Goal: Navigation & Orientation: Find specific page/section

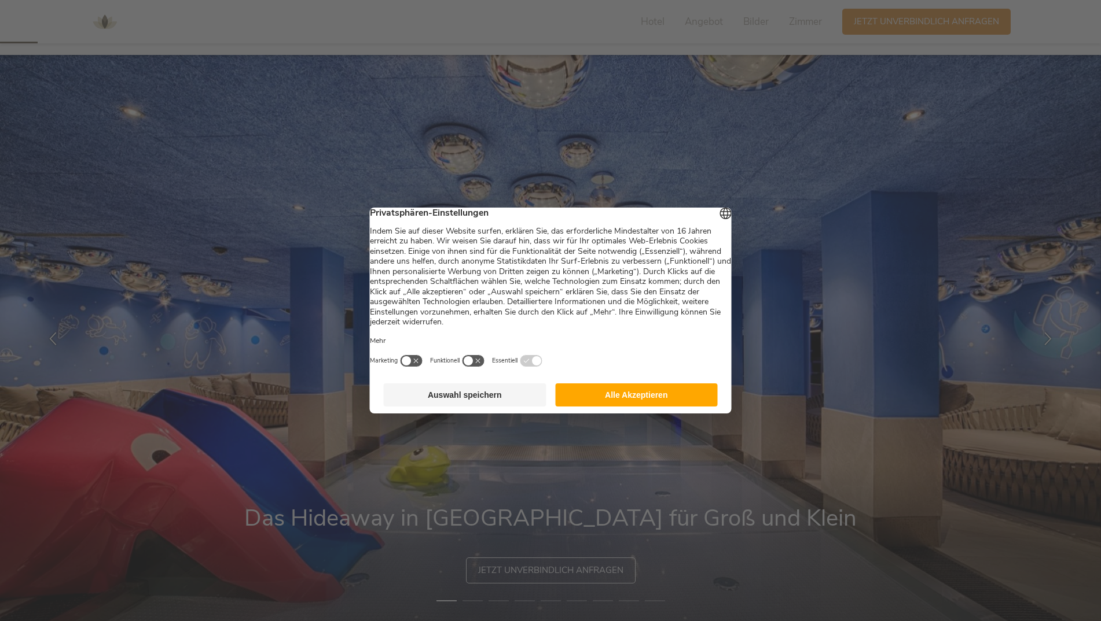
scroll to position [116, 0]
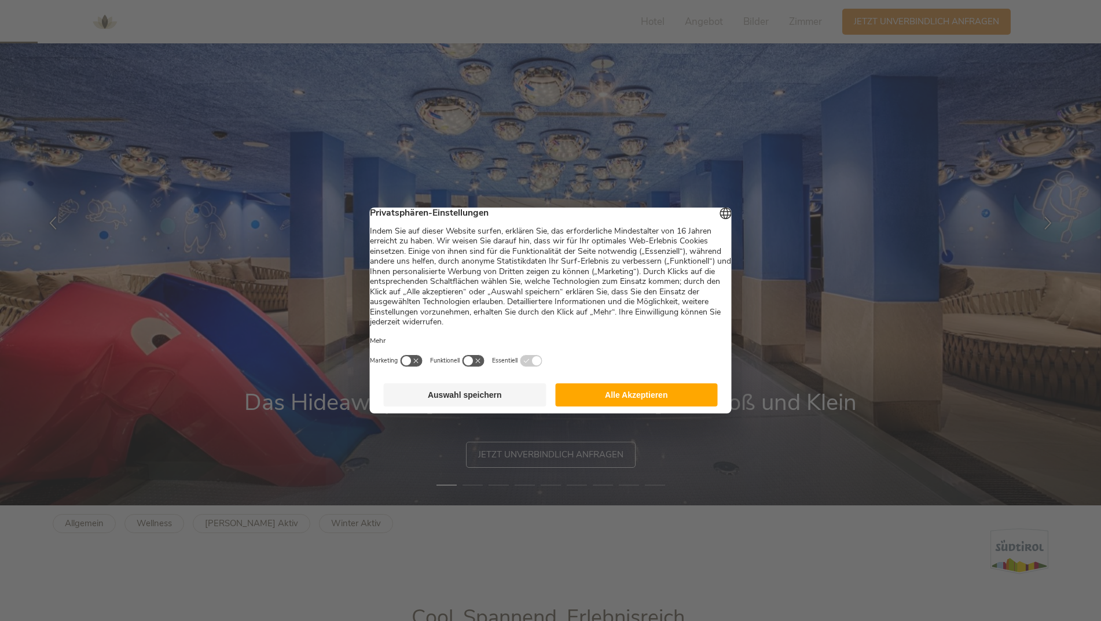
click at [587, 399] on button "Alle Akzeptieren" at bounding box center [636, 395] width 163 height 23
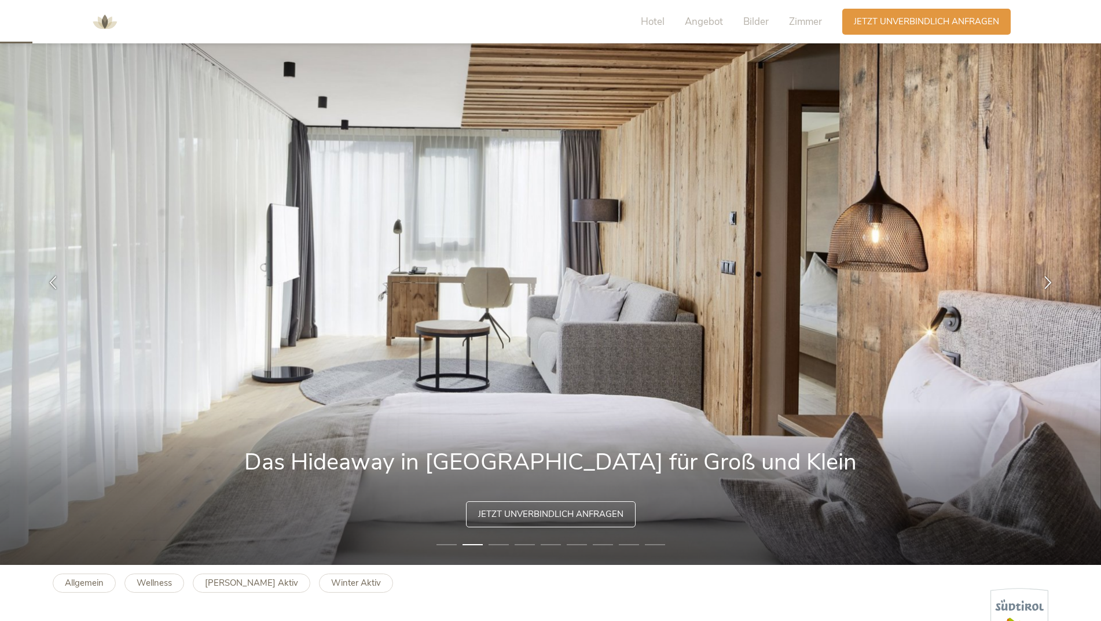
scroll to position [0, 0]
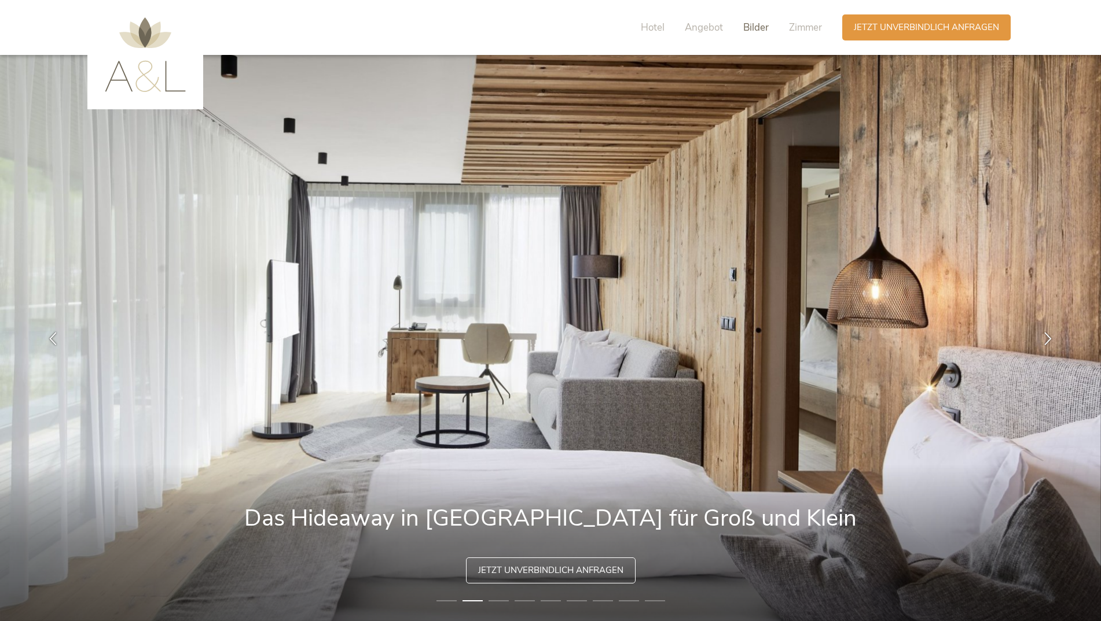
click at [755, 31] on span "Bilder" at bounding box center [755, 27] width 25 height 13
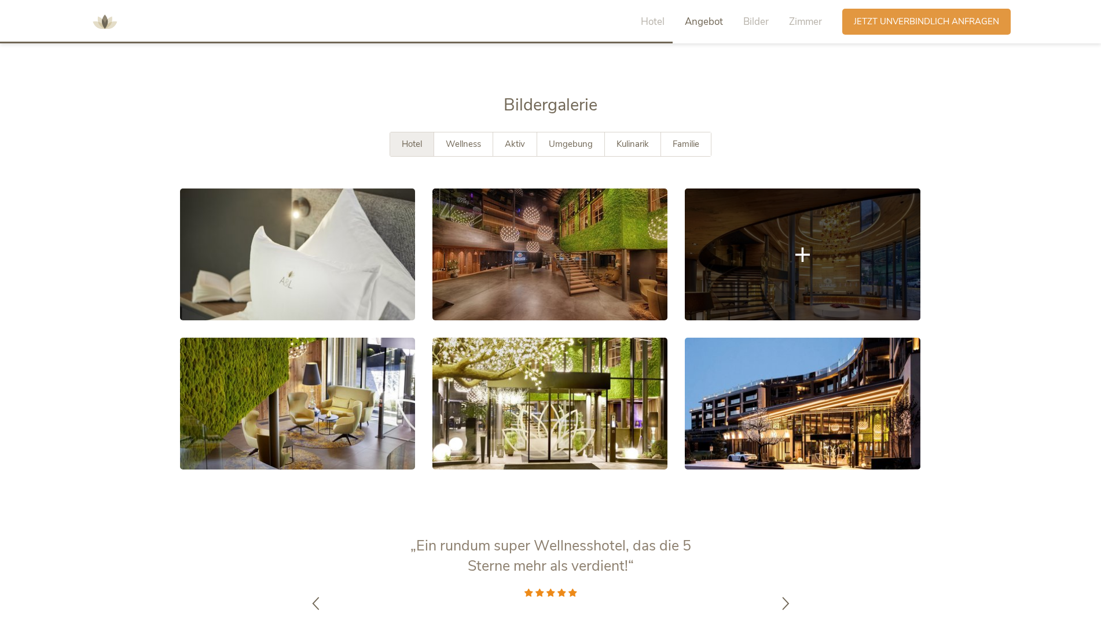
scroll to position [2194, 0]
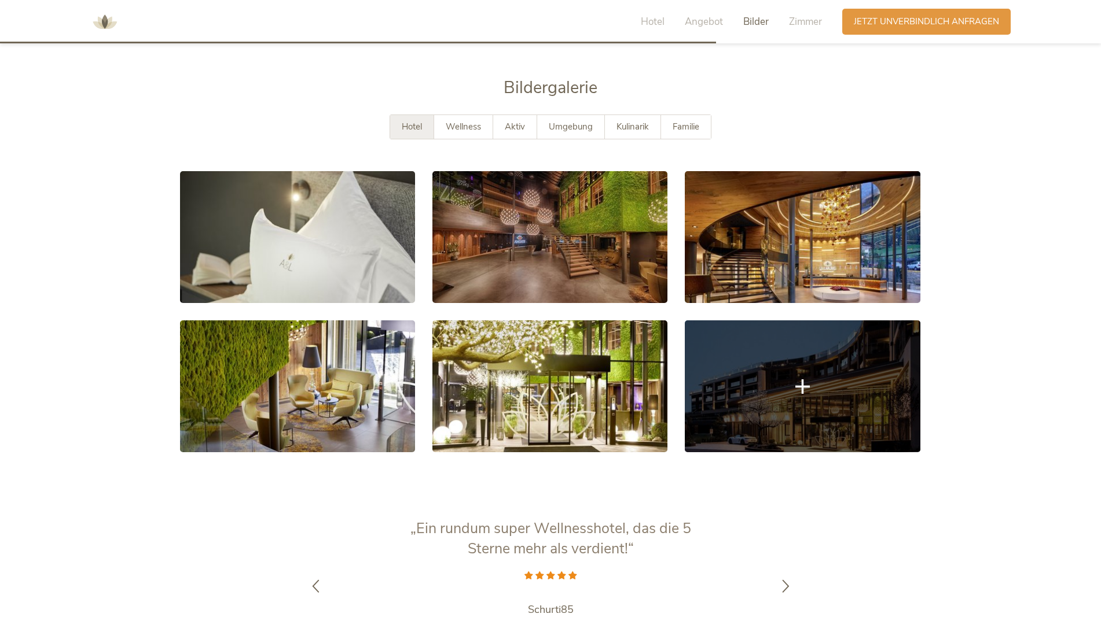
click at [727, 419] on link at bounding box center [802, 387] width 235 height 132
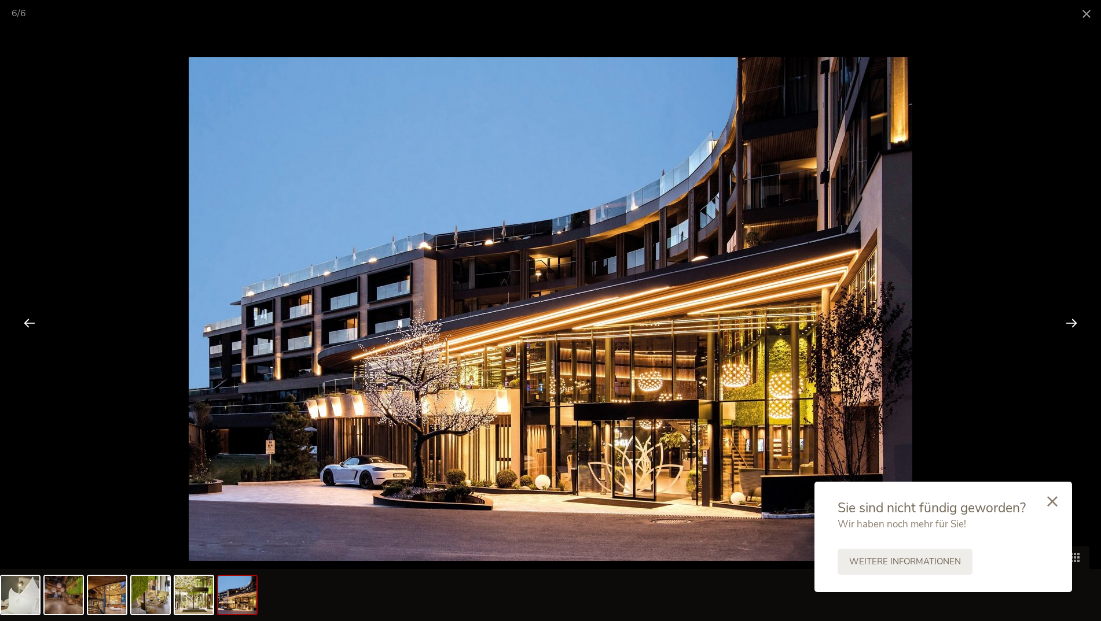
click at [1068, 319] on div at bounding box center [1071, 323] width 36 height 36
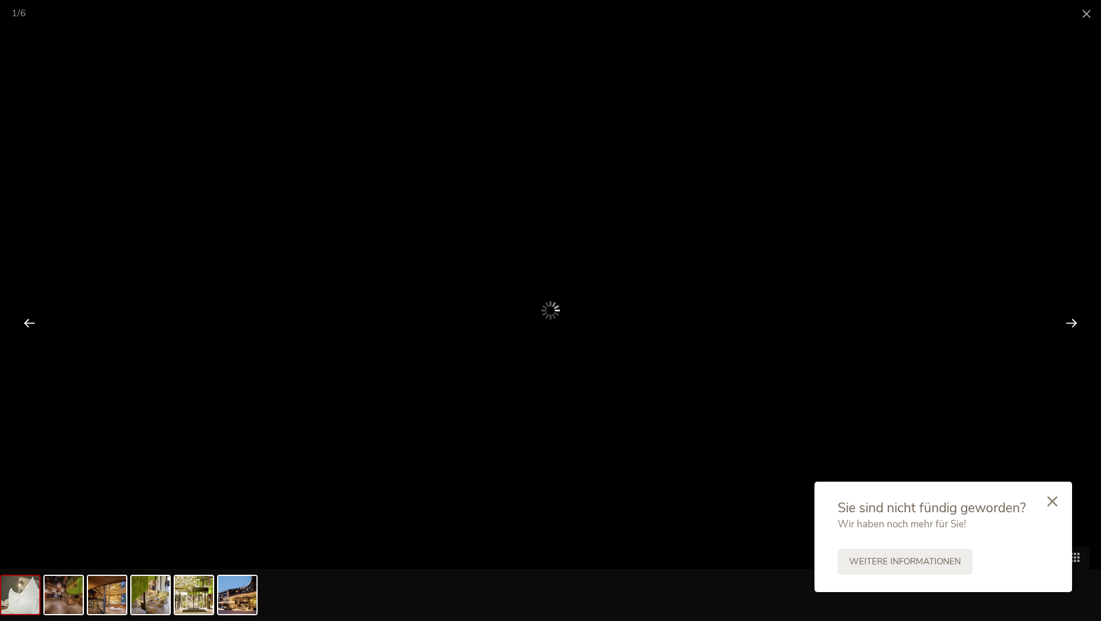
click at [1068, 319] on div at bounding box center [1071, 323] width 36 height 36
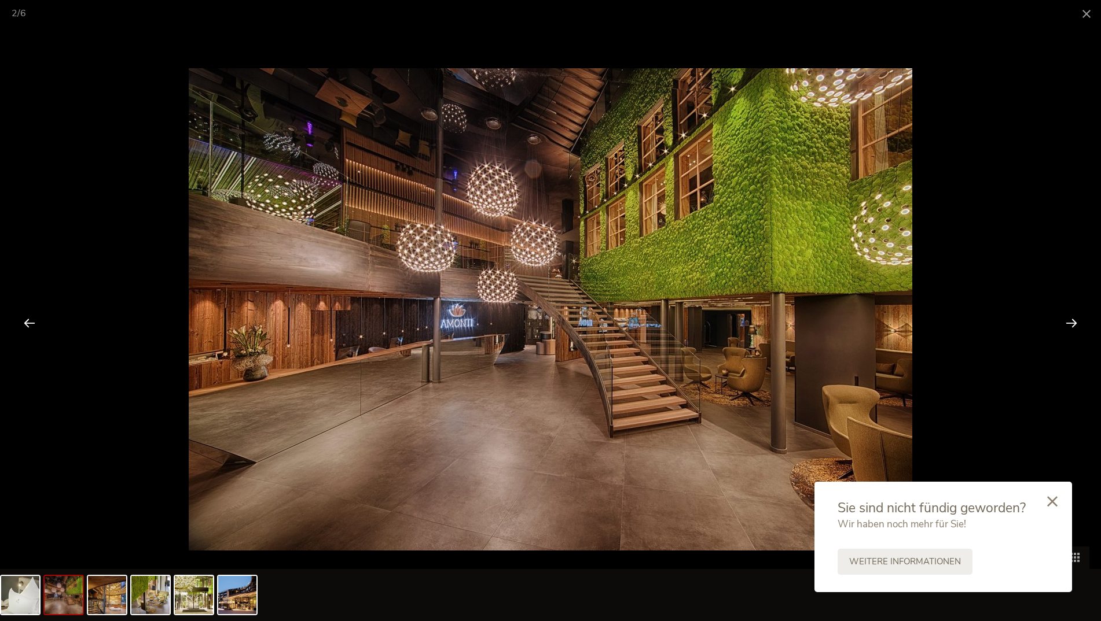
click at [1068, 319] on div at bounding box center [1071, 323] width 36 height 36
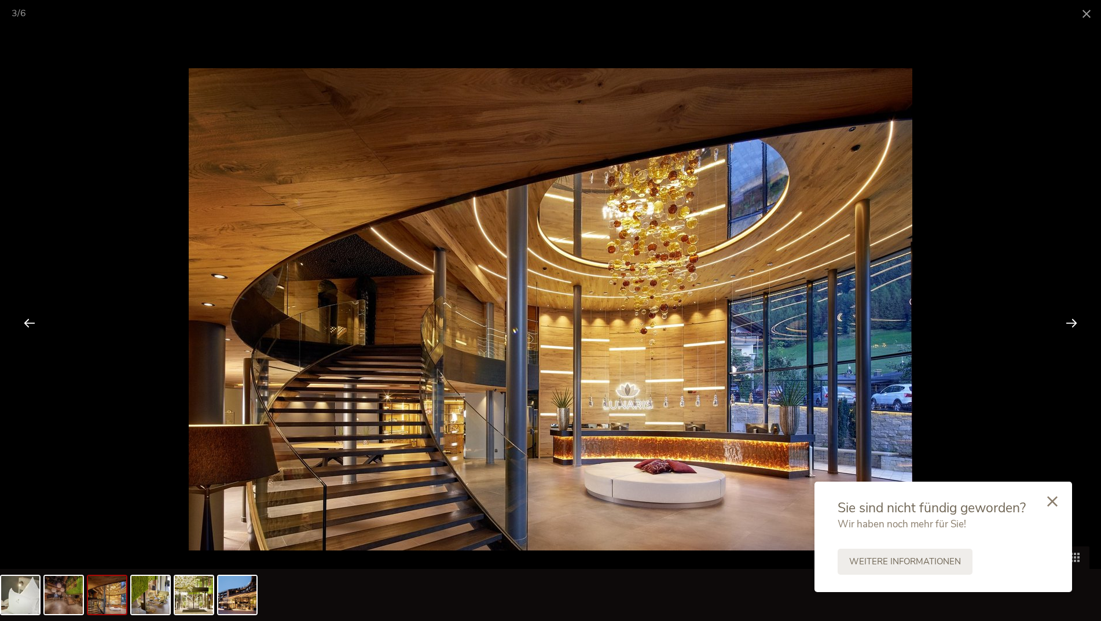
click at [1068, 319] on div at bounding box center [1071, 323] width 36 height 36
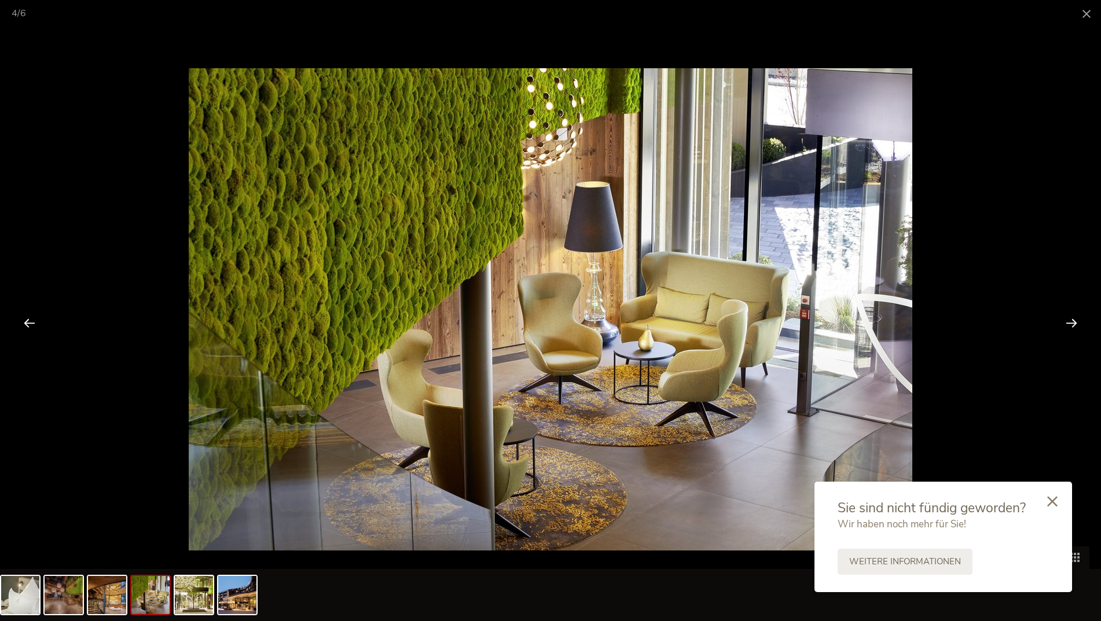
click at [1068, 319] on div at bounding box center [1071, 323] width 36 height 36
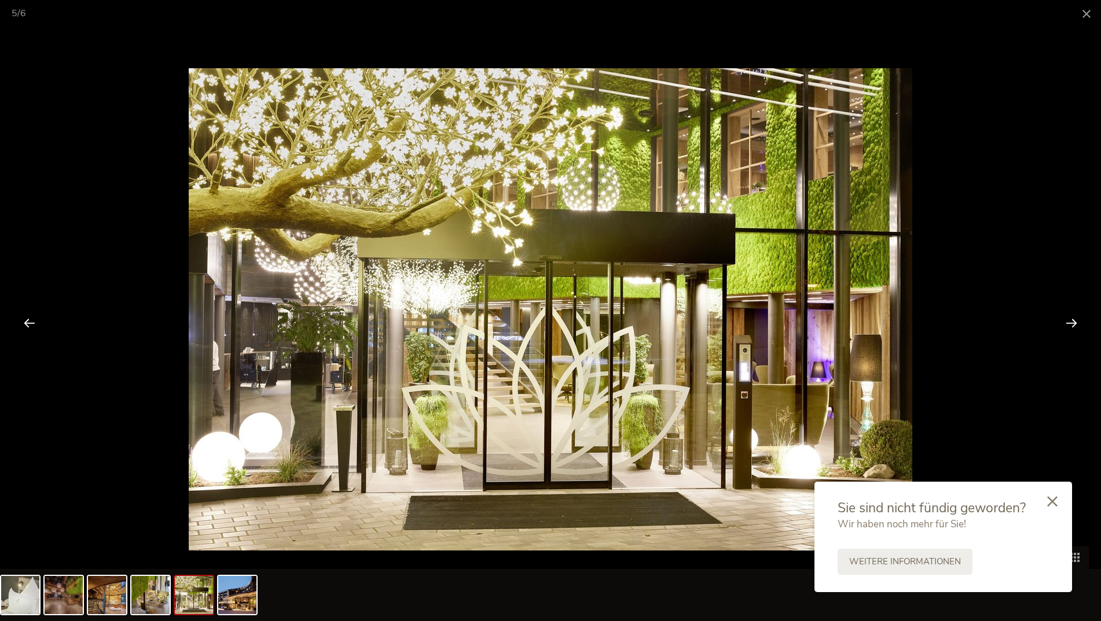
click at [1068, 319] on div at bounding box center [1071, 323] width 36 height 36
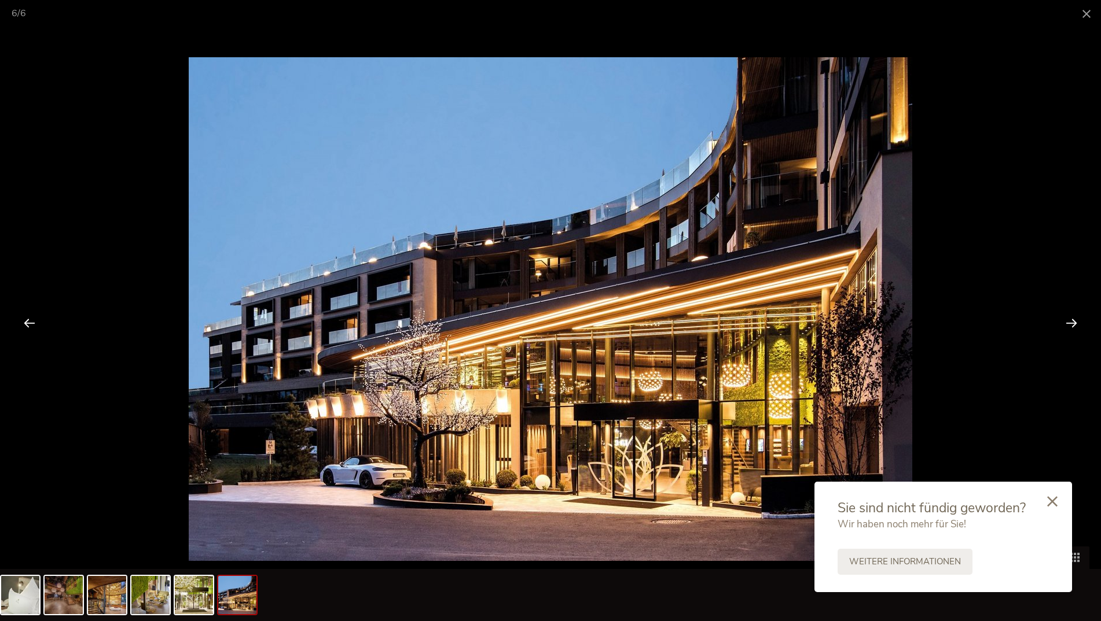
click at [1068, 319] on div at bounding box center [1071, 323] width 36 height 36
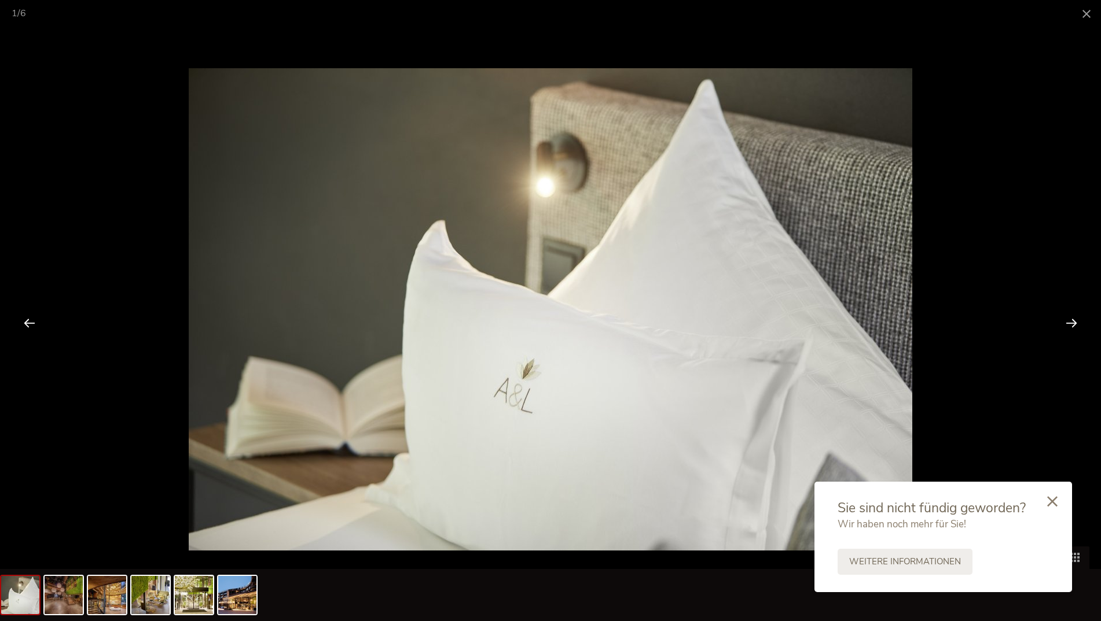
click at [1068, 319] on div at bounding box center [1071, 323] width 36 height 36
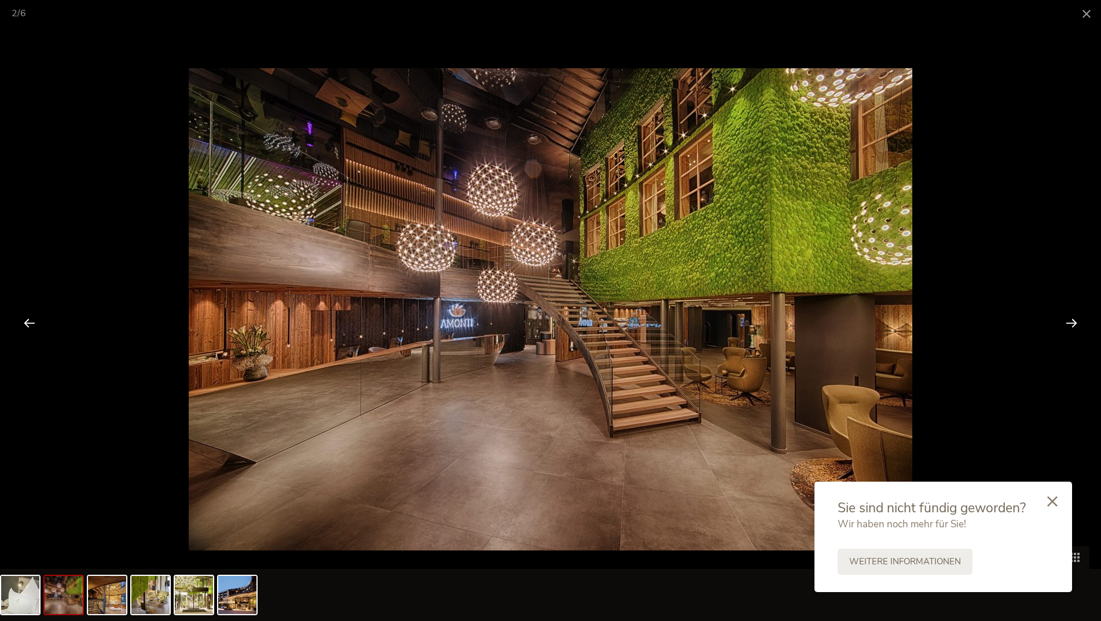
click at [1068, 319] on div at bounding box center [1071, 323] width 36 height 36
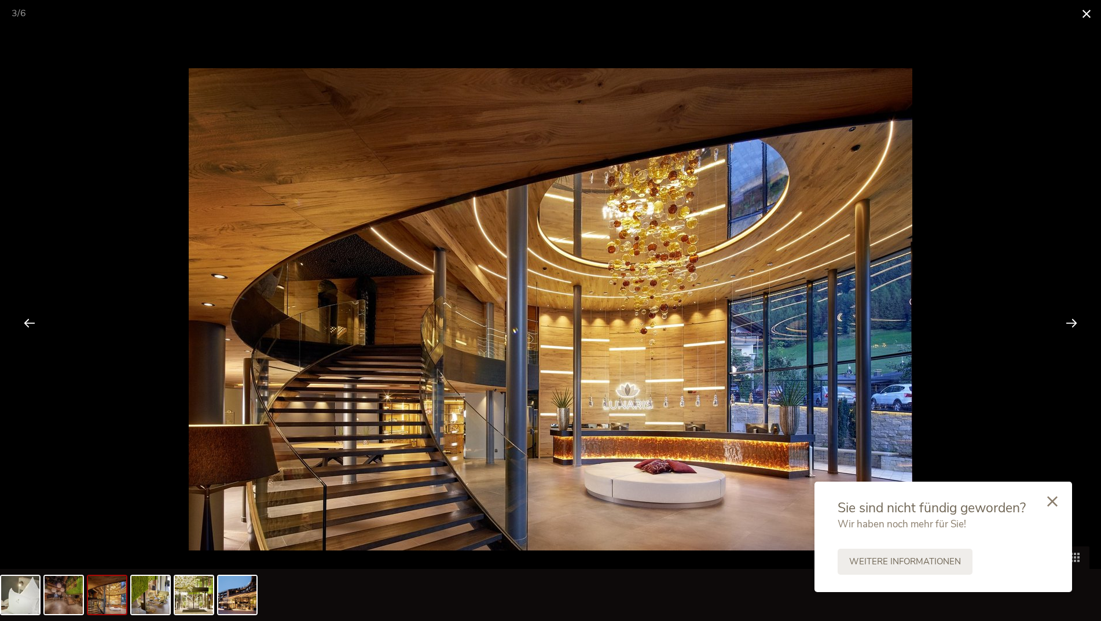
click at [1087, 12] on span at bounding box center [1086, 13] width 29 height 27
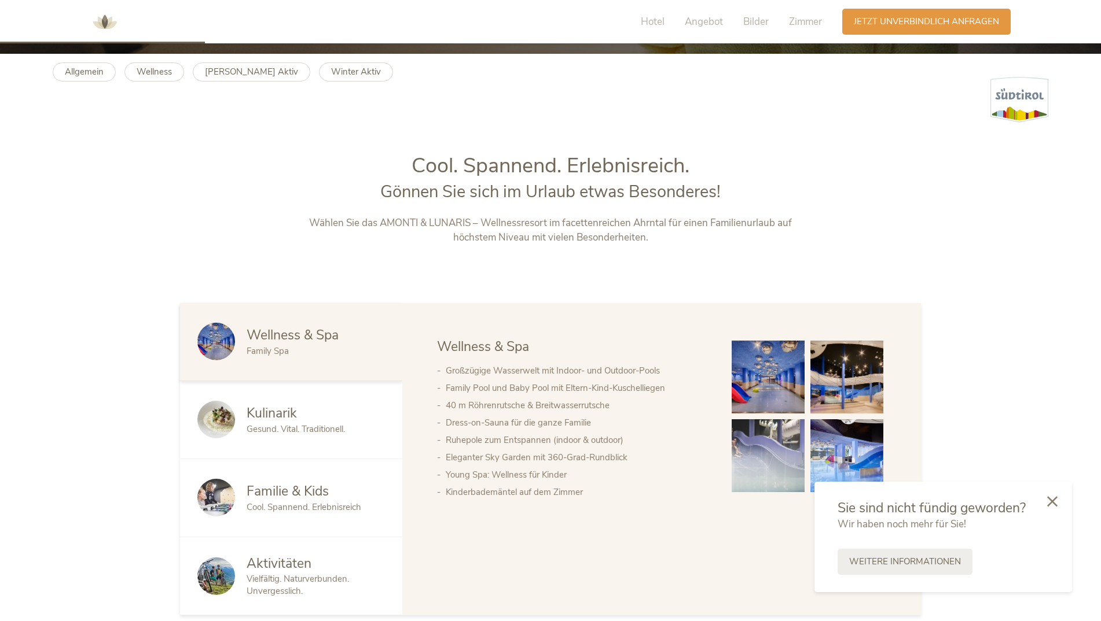
scroll to position [631, 0]
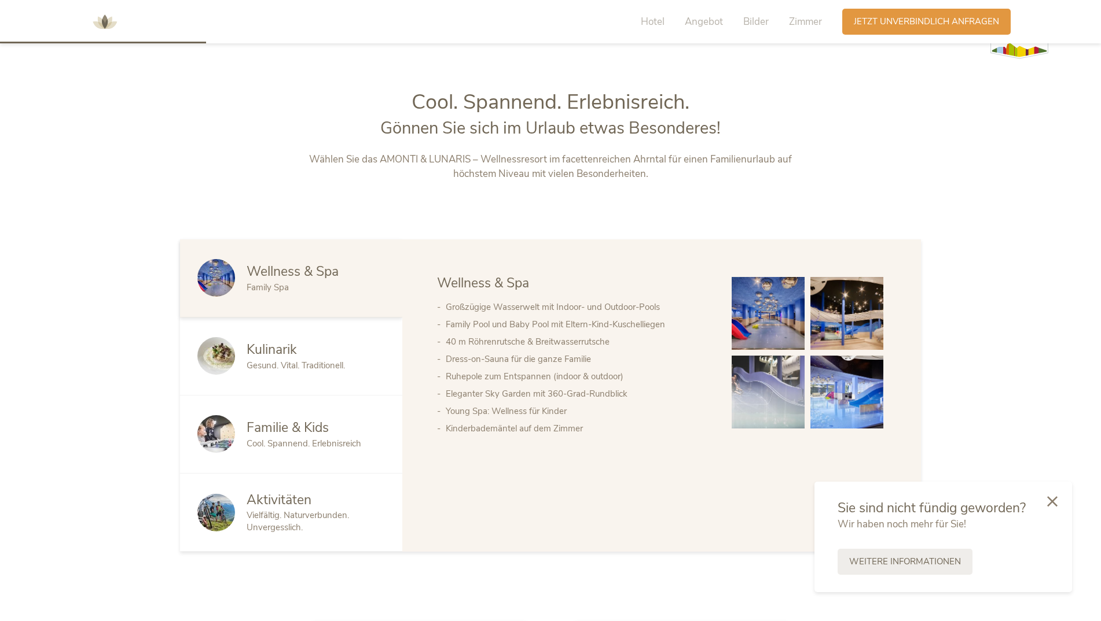
click at [307, 436] on span "Familie & Kids" at bounding box center [287, 428] width 82 height 18
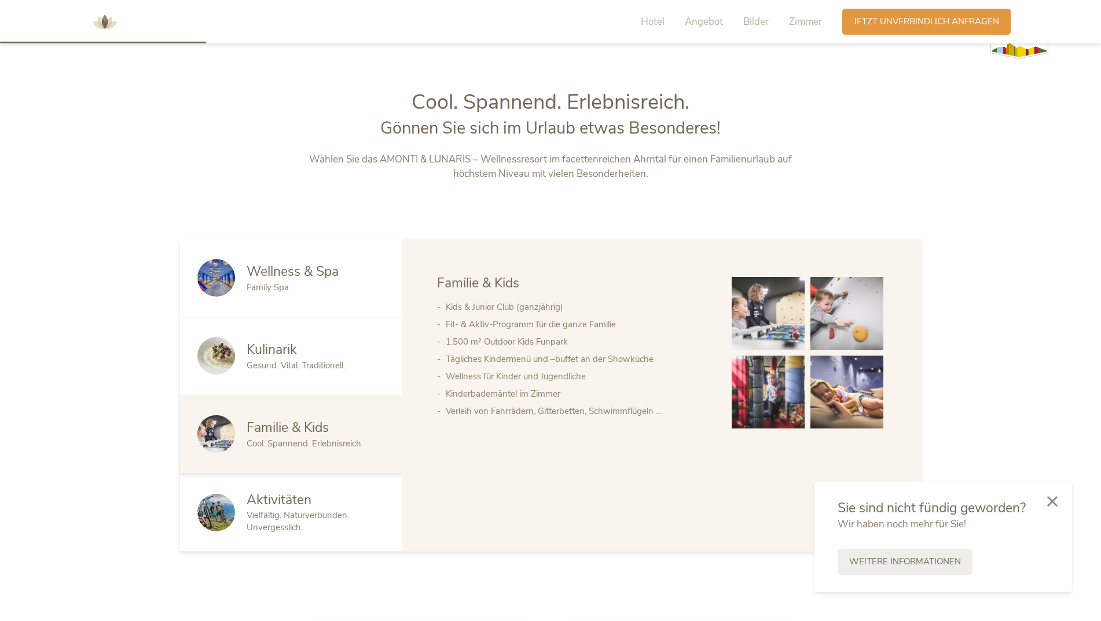
click at [257, 502] on span "Aktivitäten" at bounding box center [278, 500] width 65 height 18
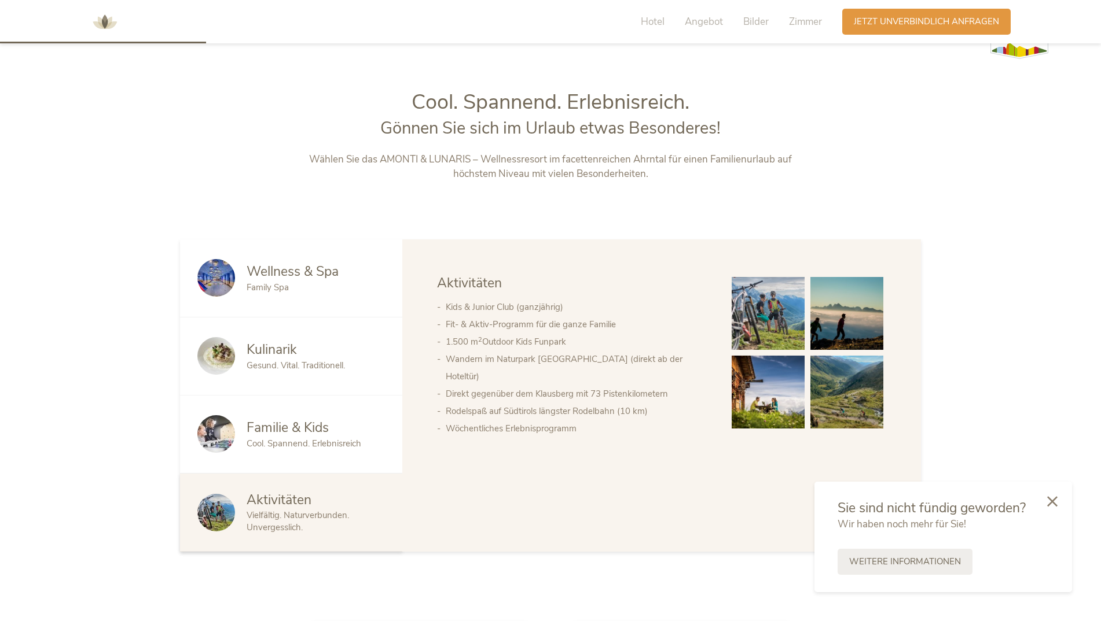
click at [273, 274] on span "Wellness & Spa" at bounding box center [292, 272] width 92 height 18
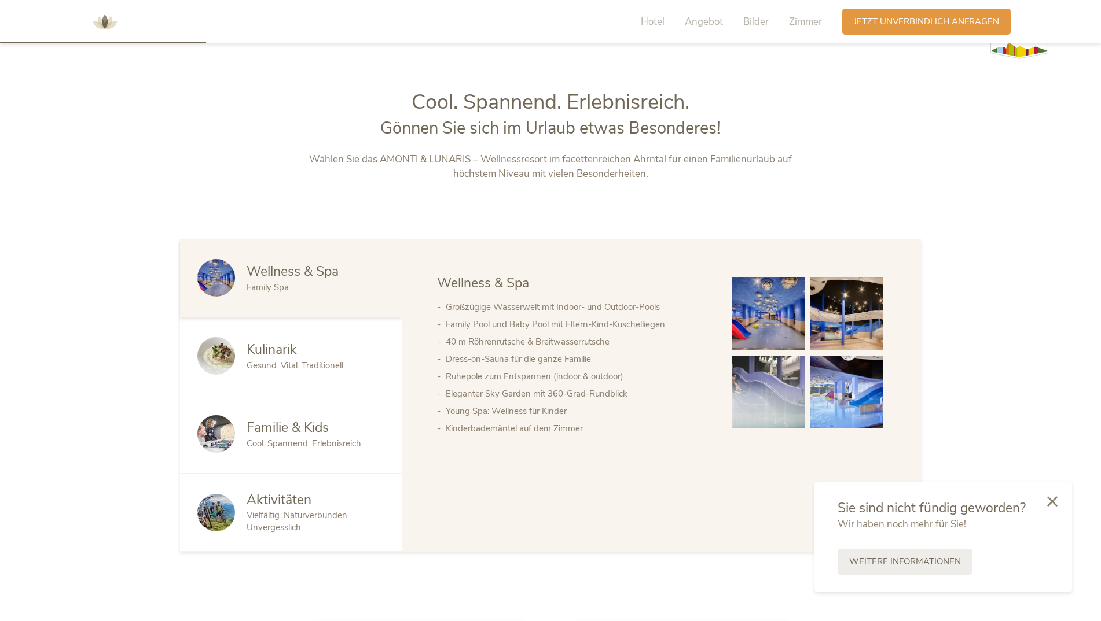
click at [756, 338] on img at bounding box center [767, 313] width 73 height 73
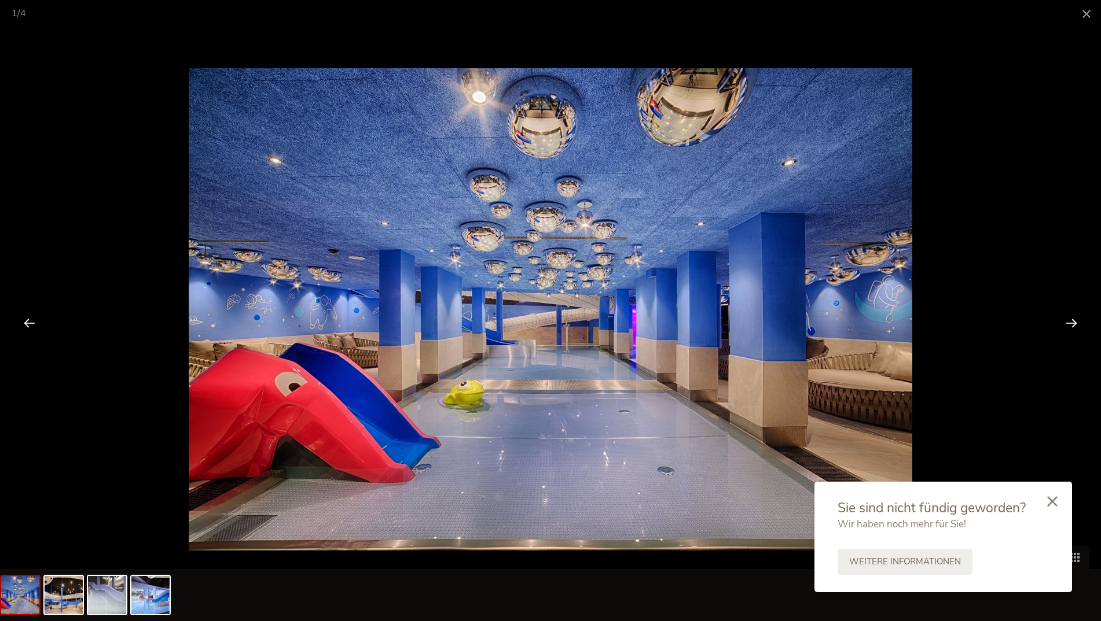
click at [1083, 314] on div at bounding box center [1071, 323] width 36 height 36
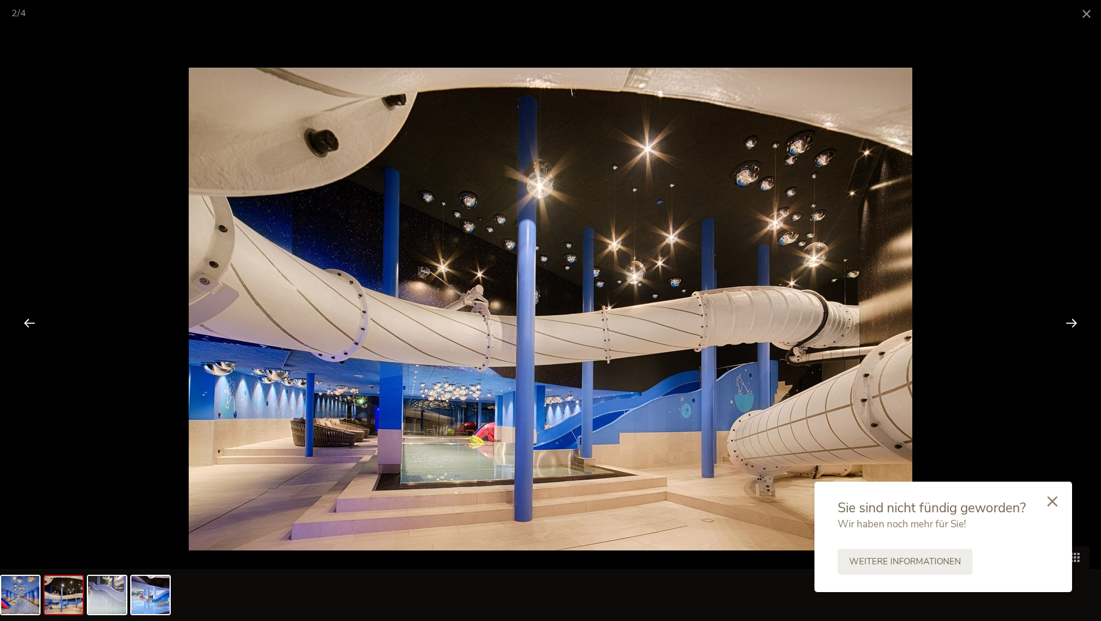
click at [1083, 314] on div at bounding box center [1071, 323] width 36 height 36
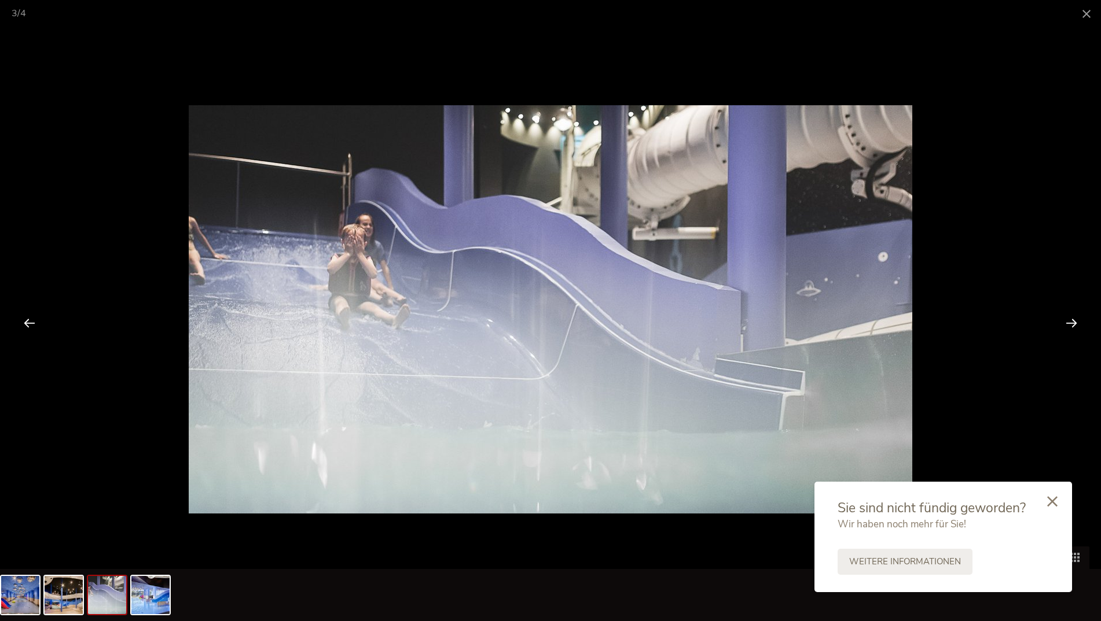
click at [1083, 314] on div at bounding box center [1071, 323] width 36 height 36
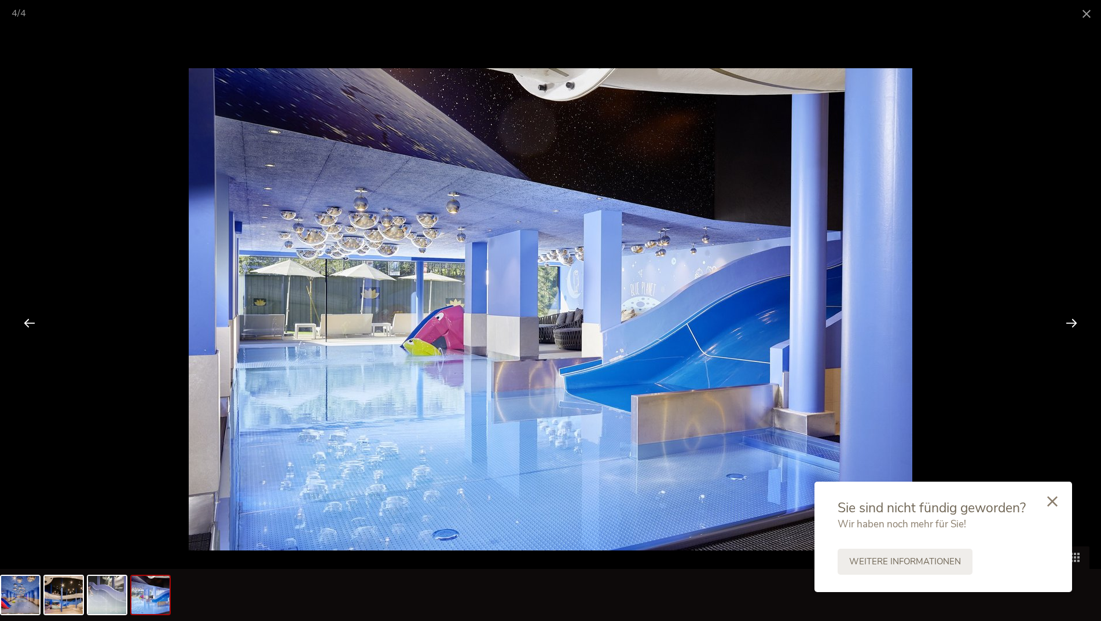
click at [1083, 314] on div at bounding box center [1071, 323] width 36 height 36
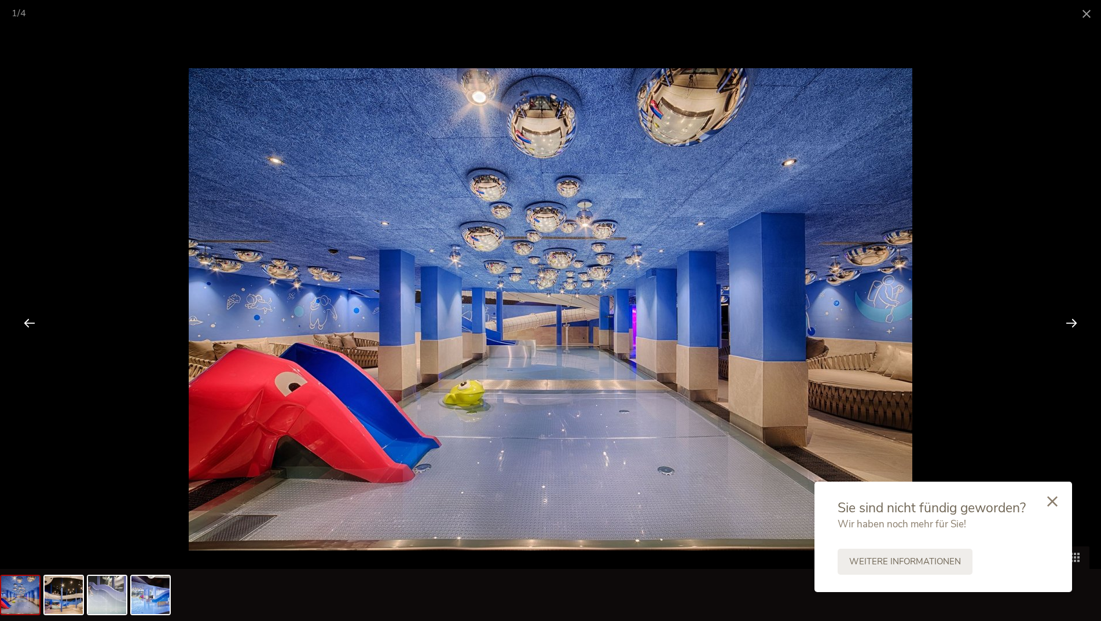
click at [1083, 314] on div at bounding box center [1071, 323] width 36 height 36
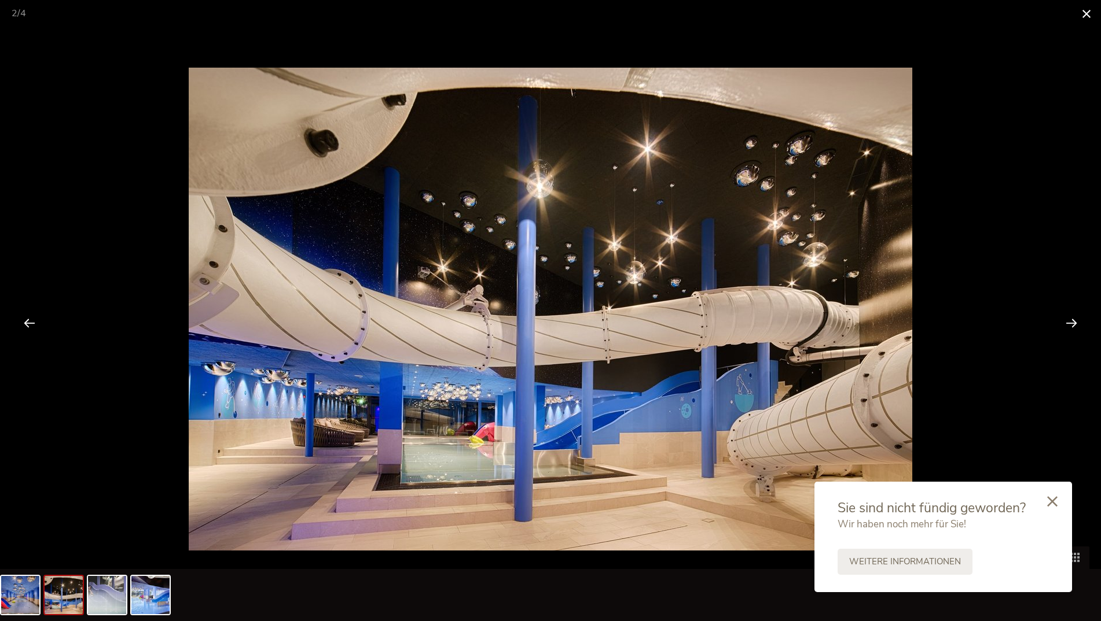
click at [1088, 5] on span at bounding box center [1086, 13] width 29 height 27
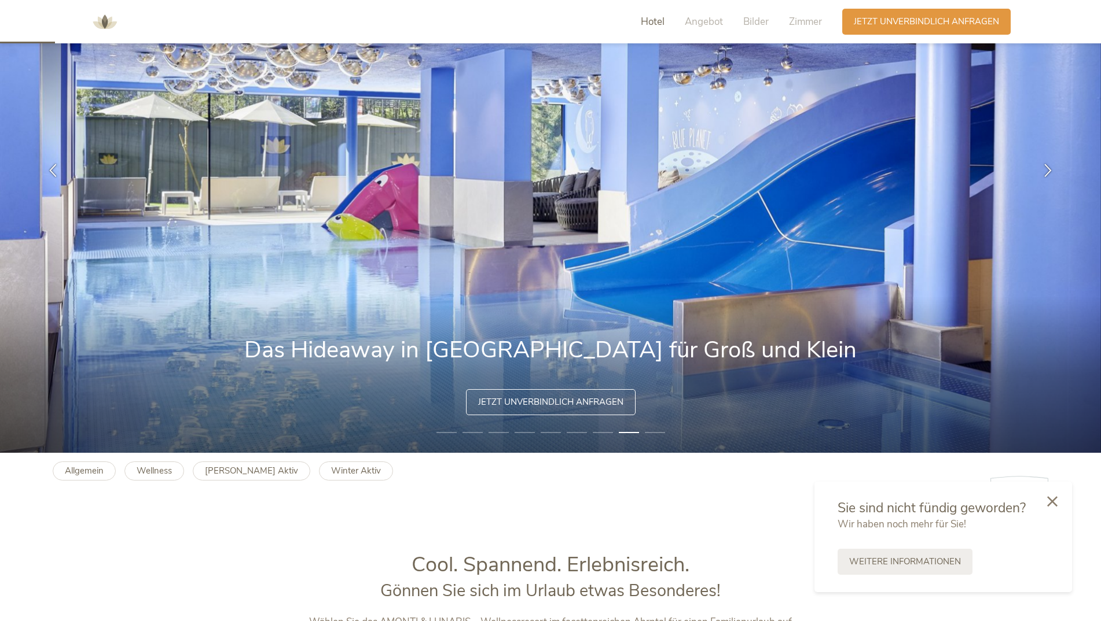
click at [642, 23] on span "Hotel" at bounding box center [653, 21] width 24 height 13
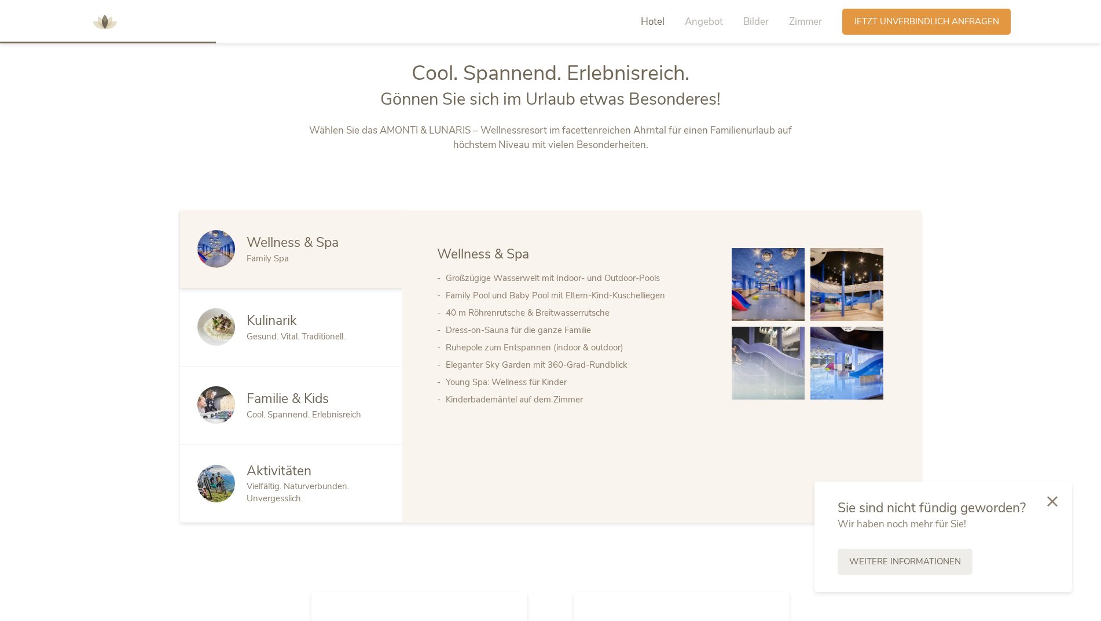
scroll to position [661, 0]
